Goal: Transaction & Acquisition: Download file/media

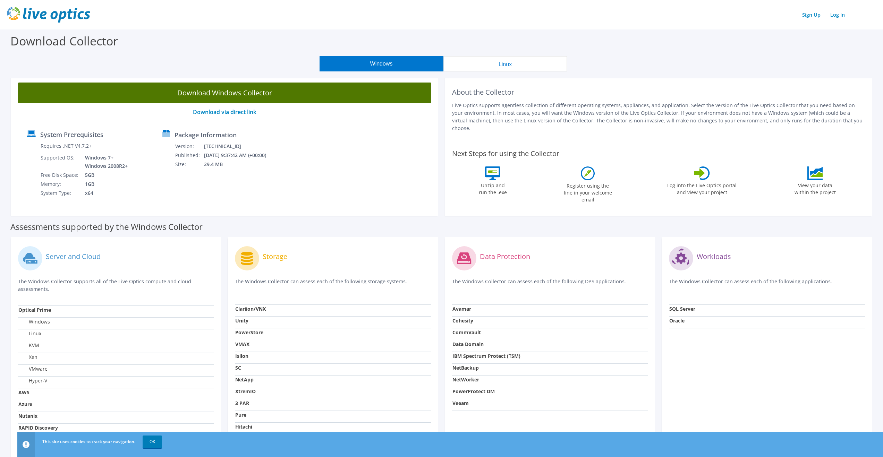
click at [266, 95] on link "Download Windows Collector" at bounding box center [224, 93] width 413 height 21
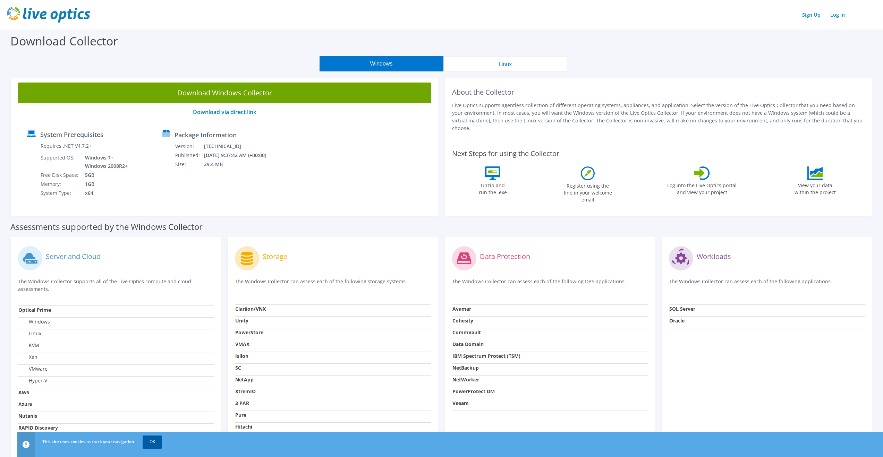
click at [148, 445] on link "OK" at bounding box center [152, 442] width 19 height 12
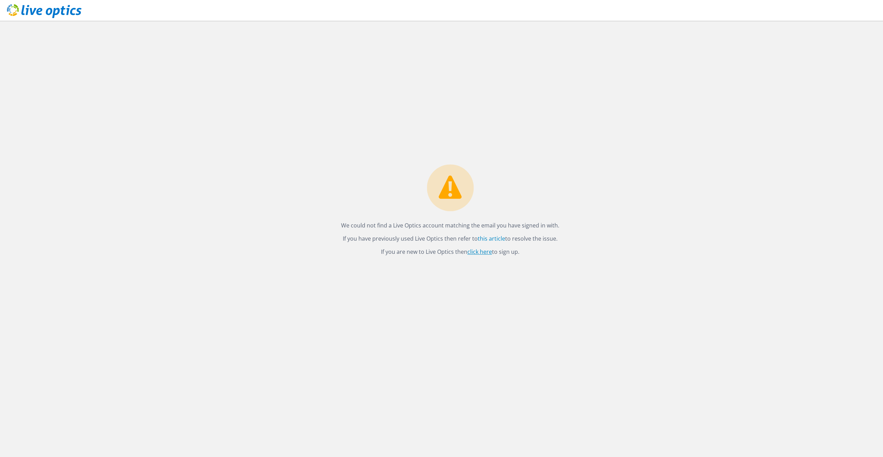
click at [479, 254] on link "click here" at bounding box center [480, 252] width 25 height 8
